Goal: Task Accomplishment & Management: Use online tool/utility

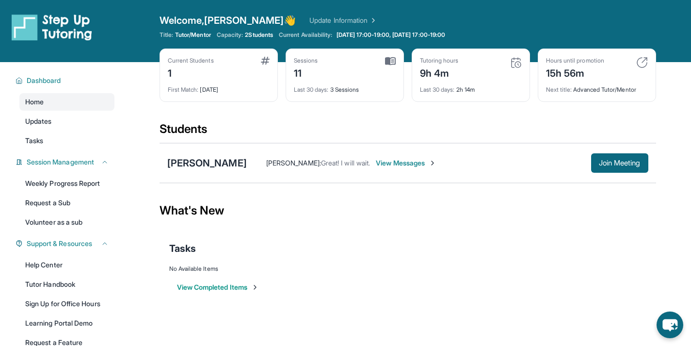
click at [444, 130] on div "Students" at bounding box center [407, 131] width 496 height 21
click at [619, 158] on button "Join Meeting" at bounding box center [619, 162] width 57 height 19
